Goal: Task Accomplishment & Management: Complete application form

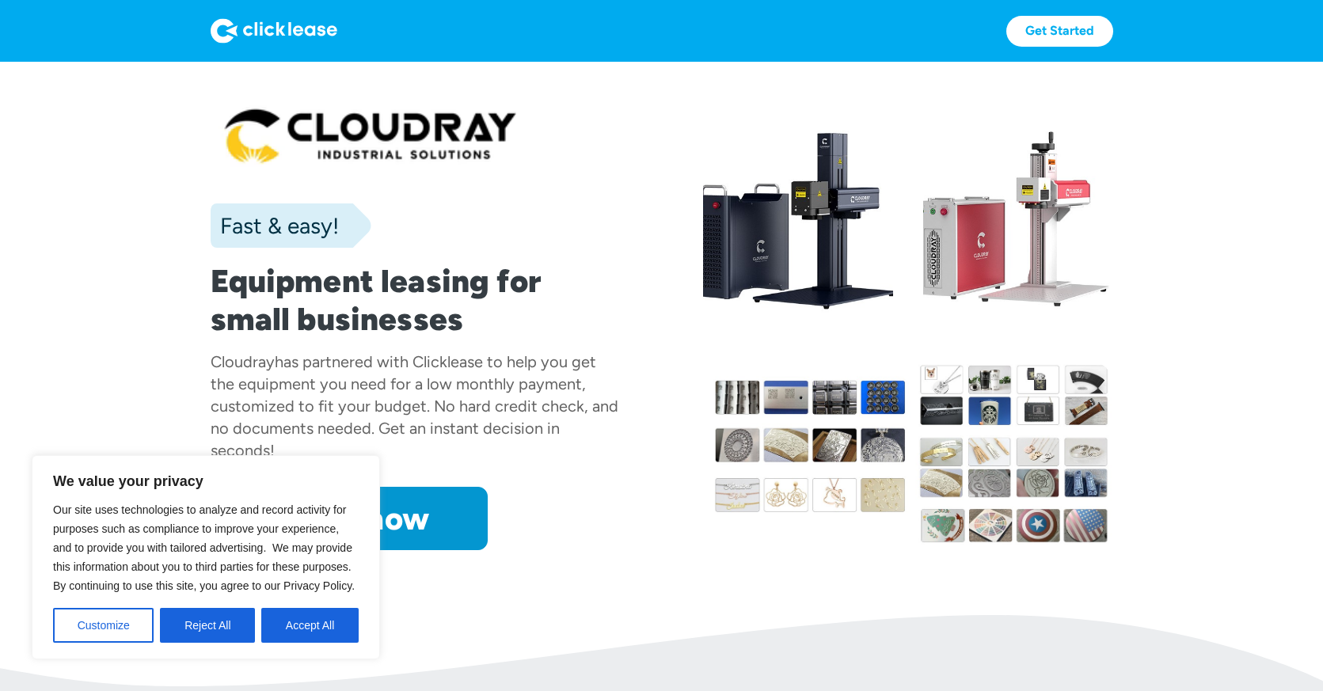
click at [315, 644] on div "We value your privacy Our site uses technologies to analyze and record activity…" at bounding box center [206, 557] width 348 height 204
click at [313, 630] on button "Accept All" at bounding box center [309, 625] width 97 height 35
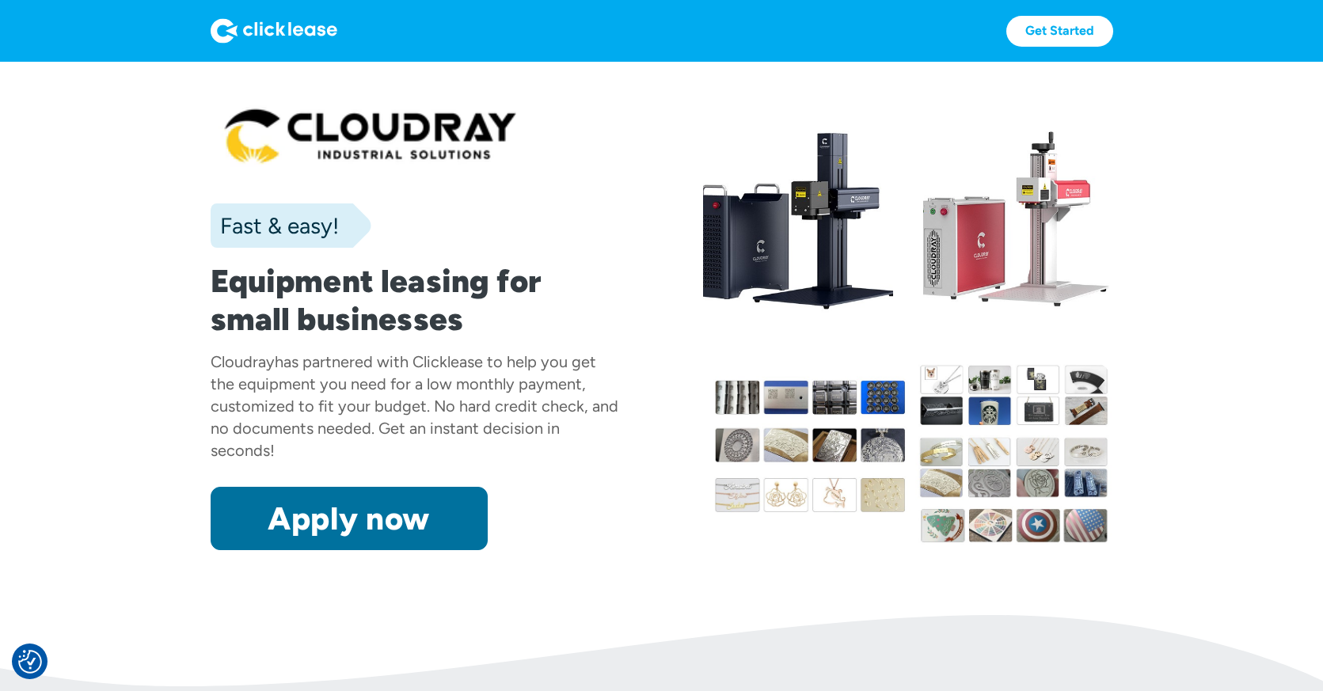
click at [407, 526] on link "Apply now" at bounding box center [349, 518] width 277 height 63
